Goal: Transaction & Acquisition: Download file/media

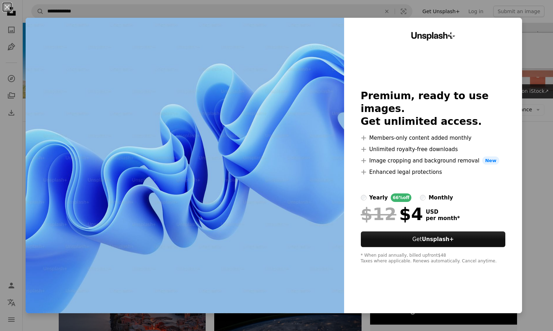
scroll to position [71, 0]
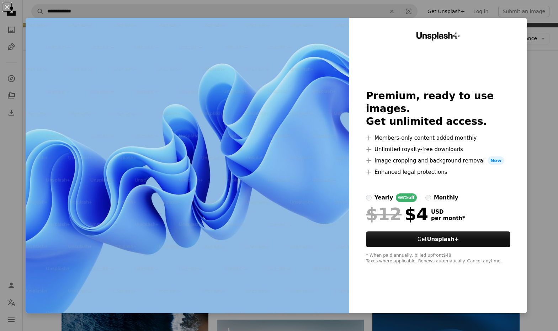
click at [539, 173] on div "An X shape Unsplash+ Premium, ready to use images. Get unlimited access. A plus…" at bounding box center [279, 165] width 558 height 331
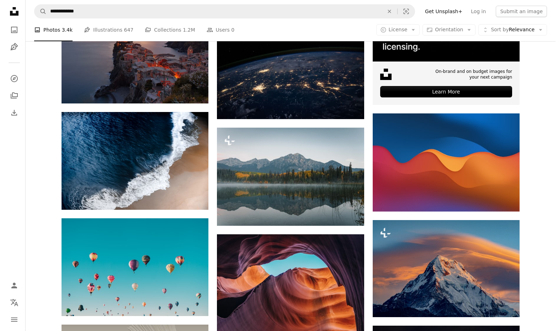
scroll to position [285, 0]
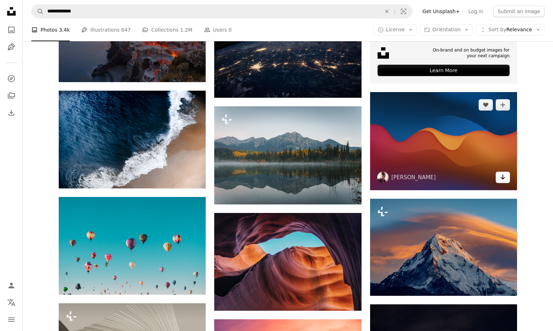
click at [503, 180] on icon "Arrow pointing down" at bounding box center [503, 177] width 6 height 9
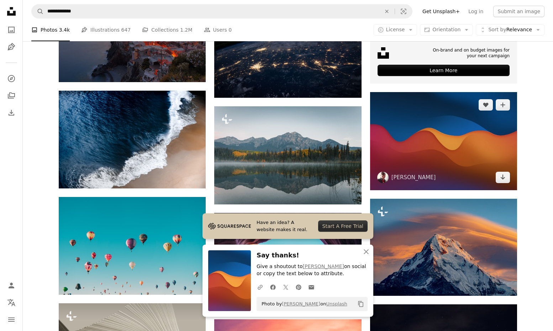
click at [438, 133] on img at bounding box center [443, 141] width 147 height 98
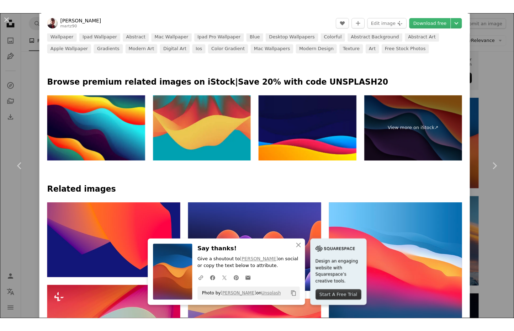
scroll to position [356, 0]
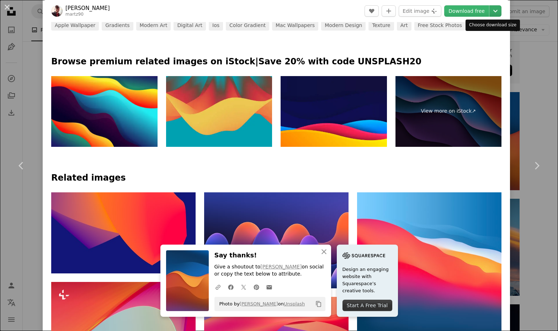
click at [493, 12] on icon "Choose download size" at bounding box center [495, 11] width 4 height 2
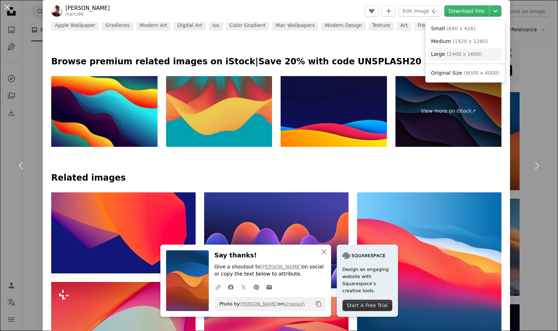
click at [474, 51] on span "( 2400 x 1600 )" at bounding box center [464, 54] width 35 height 6
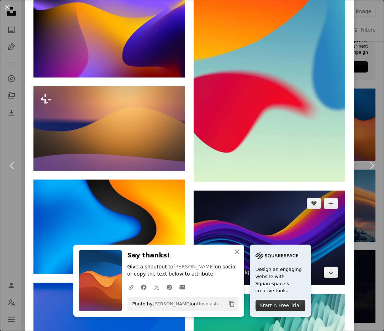
scroll to position [1247, 0]
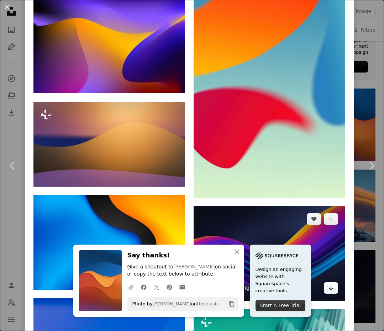
click at [328, 284] on icon "Arrow pointing down" at bounding box center [331, 288] width 6 height 9
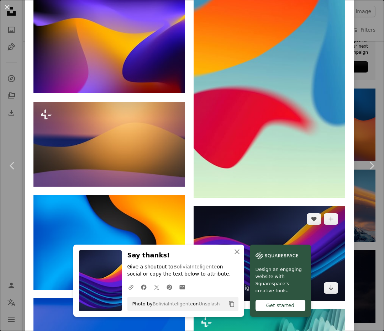
click at [305, 231] on img at bounding box center [270, 253] width 152 height 95
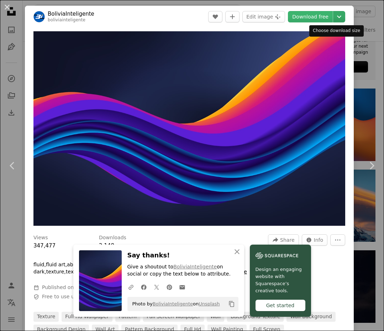
click at [336, 18] on icon "Chevron down" at bounding box center [338, 16] width 11 height 9
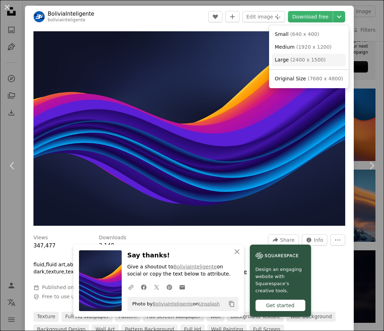
click at [326, 65] on link "Large ( 2400 x 1500 )" at bounding box center [309, 60] width 74 height 13
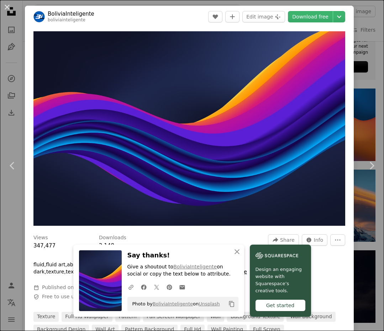
click at [360, 48] on div "An X shape Chevron left Chevron right An X shape Close Say thanks! Give a shout…" at bounding box center [192, 165] width 384 height 331
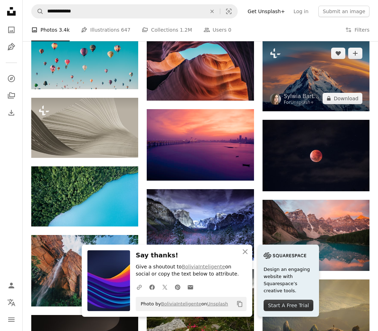
scroll to position [391, 0]
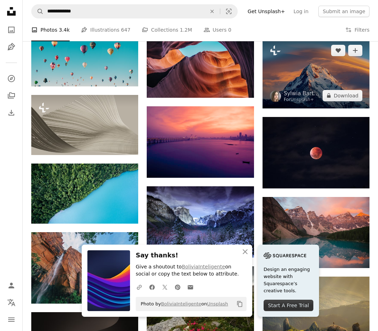
click at [294, 65] on img at bounding box center [316, 73] width 107 height 71
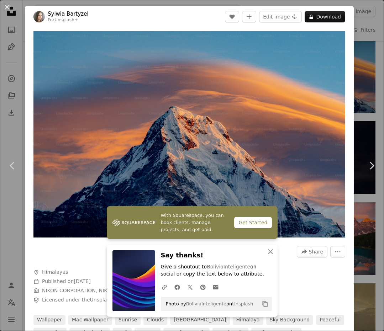
click at [358, 33] on div "An X shape Chevron left Chevron right With Squarespace, you can book clients, m…" at bounding box center [192, 165] width 384 height 331
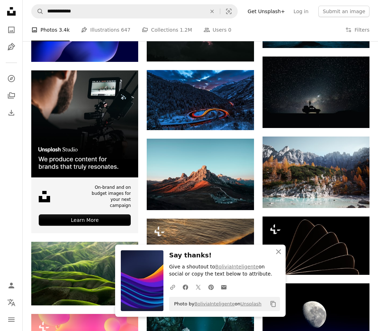
scroll to position [854, 0]
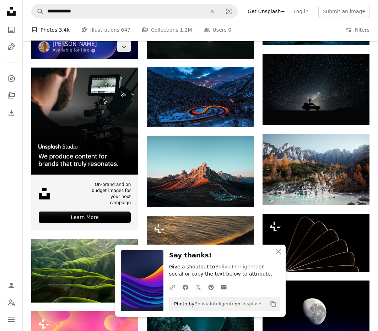
click at [117, 57] on img at bounding box center [84, 29] width 107 height 60
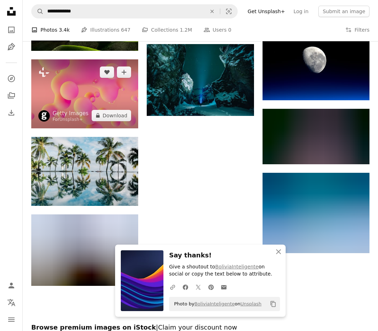
scroll to position [1103, 0]
